Goal: Navigation & Orientation: Find specific page/section

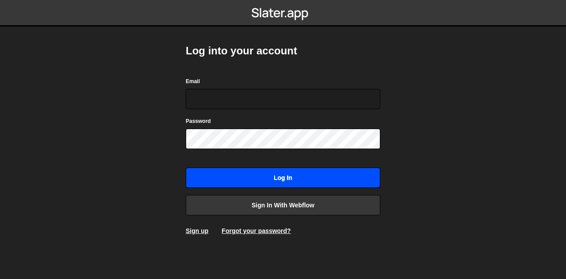
type input "lacelatay@gmail.com"
click at [294, 179] on input "Log in" at bounding box center [283, 177] width 194 height 20
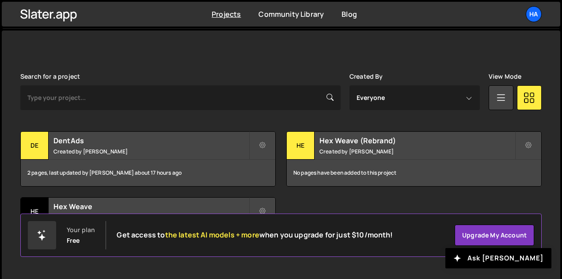
scroll to position [240, 0]
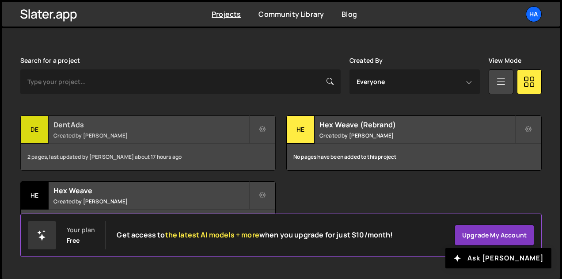
click at [87, 129] on div "DentAds Created by Muhammad Hammad" at bounding box center [148, 129] width 255 height 27
